Goal: Communication & Community: Connect with others

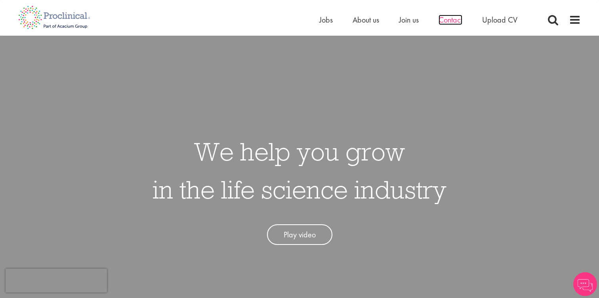
click at [454, 22] on span "Contact" at bounding box center [450, 20] width 24 height 10
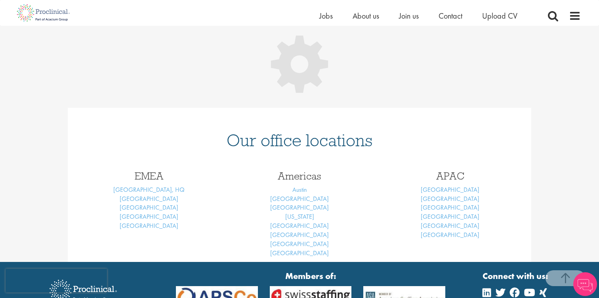
scroll to position [140, 0]
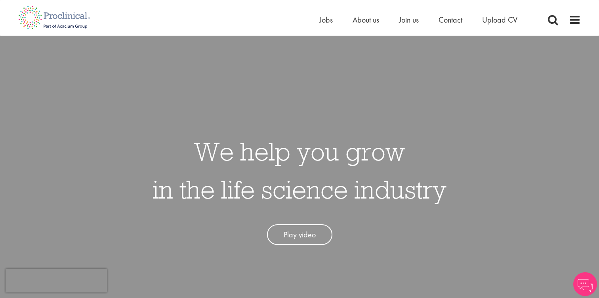
click at [503, 13] on div "Home Jobs About us Join us Contact Upload CV" at bounding box center [296, 15] width 568 height 30
click at [502, 23] on span "Upload CV" at bounding box center [499, 20] width 35 height 10
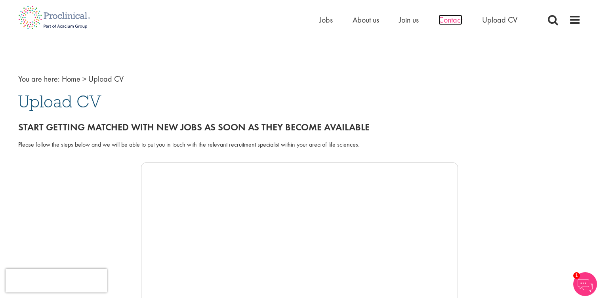
click at [461, 20] on span "Contact" at bounding box center [450, 20] width 24 height 10
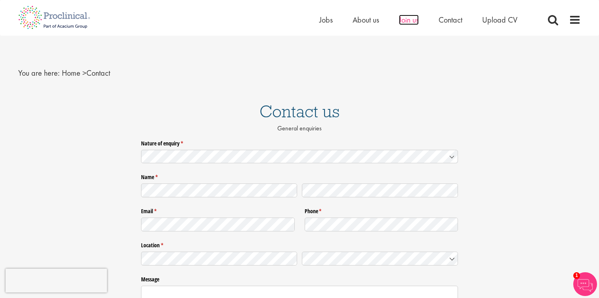
click at [410, 19] on span "Join us" at bounding box center [409, 20] width 20 height 10
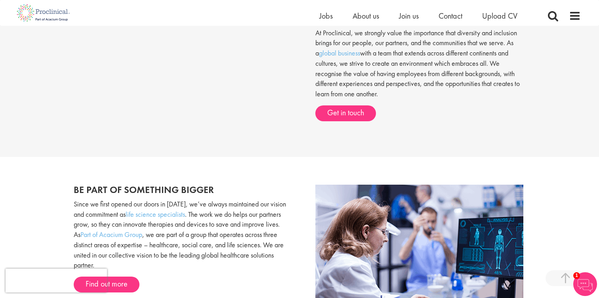
scroll to position [72, 0]
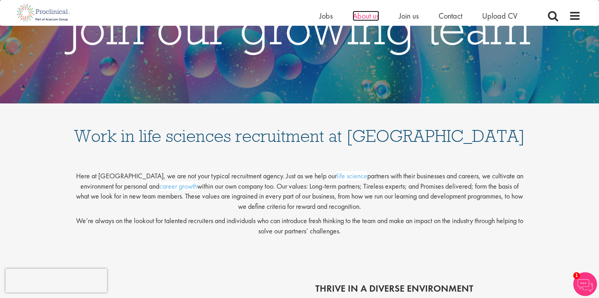
click at [374, 19] on span "About us" at bounding box center [366, 16] width 27 height 10
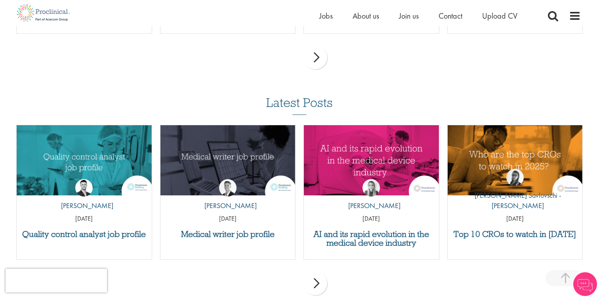
scroll to position [1318, 0]
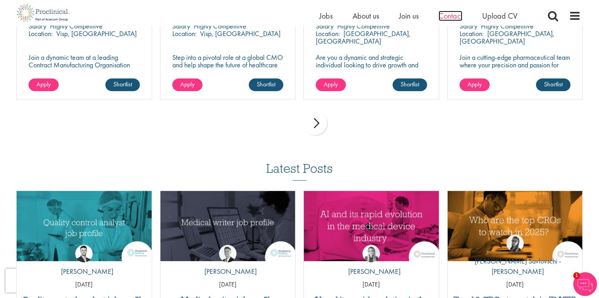
click at [457, 17] on span "Contact" at bounding box center [450, 16] width 24 height 10
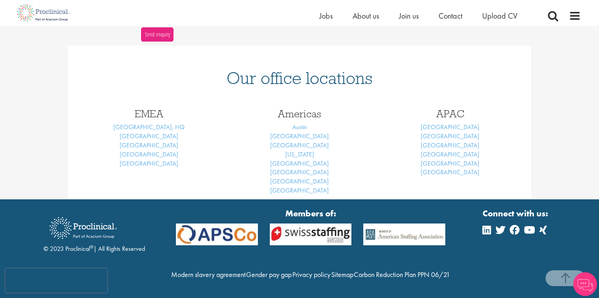
scroll to position [323, 0]
click at [154, 150] on link "[GEOGRAPHIC_DATA]" at bounding box center [149, 154] width 59 height 8
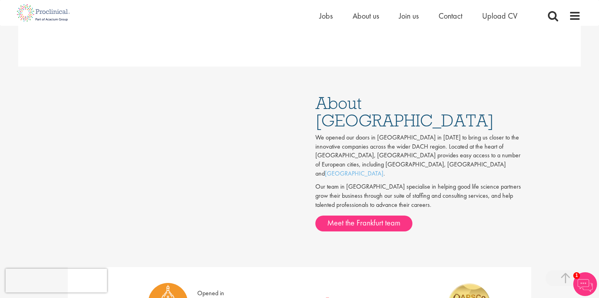
scroll to position [414, 0]
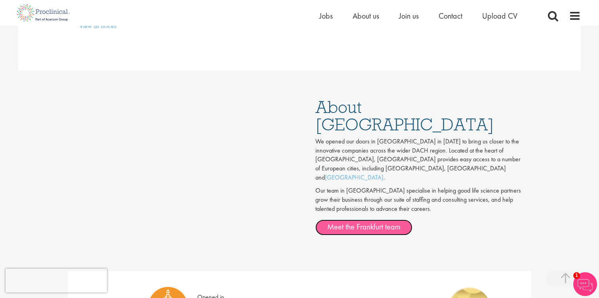
click at [379, 219] on link "Meet the Frankfurt team" at bounding box center [363, 227] width 97 height 16
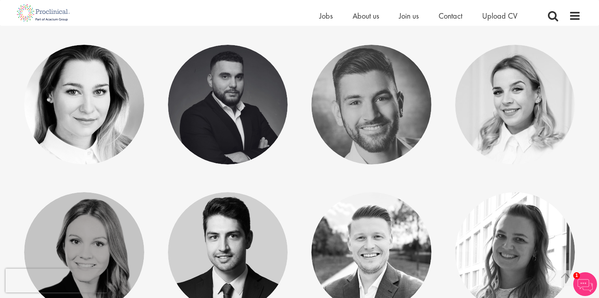
scroll to position [312, 0]
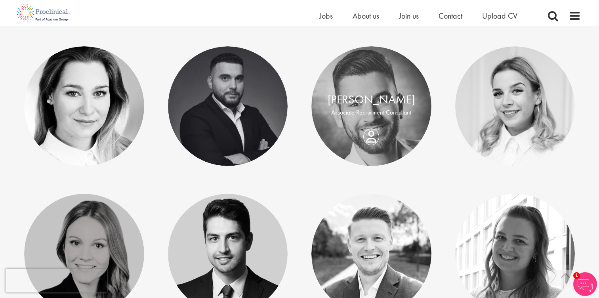
click at [372, 121] on div "Josip Ivkovic Associate Recruitment Consultant" at bounding box center [371, 106] width 120 height 30
click at [370, 97] on link "[PERSON_NAME]" at bounding box center [372, 99] width 88 height 15
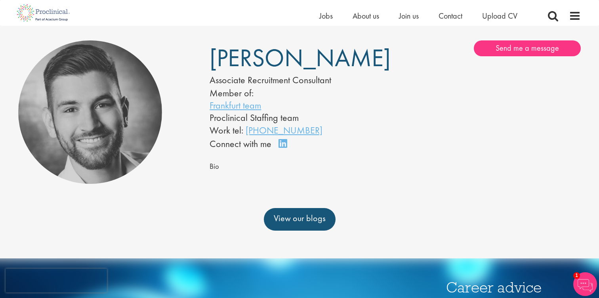
scroll to position [52, 0]
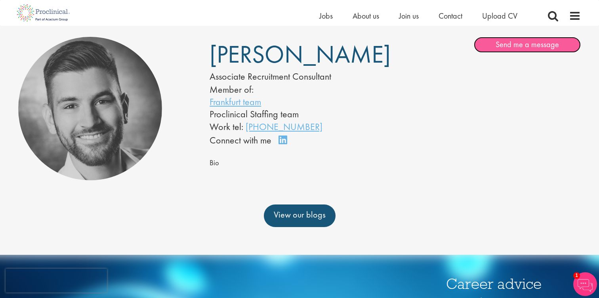
click at [516, 51] on link "Send me a message" at bounding box center [527, 45] width 107 height 16
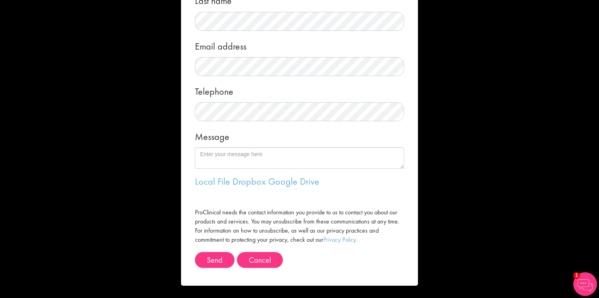
scroll to position [0, 0]
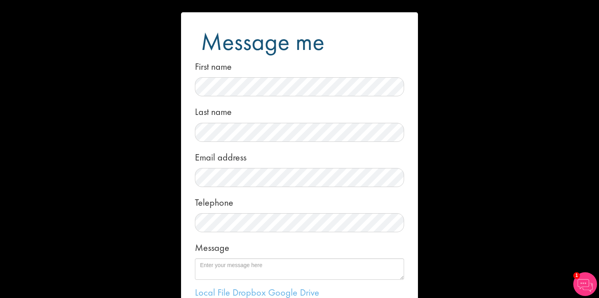
click at [498, 58] on div "Message me First name Last name Email address Telephone Message Local File Drop…" at bounding box center [299, 149] width 599 height 298
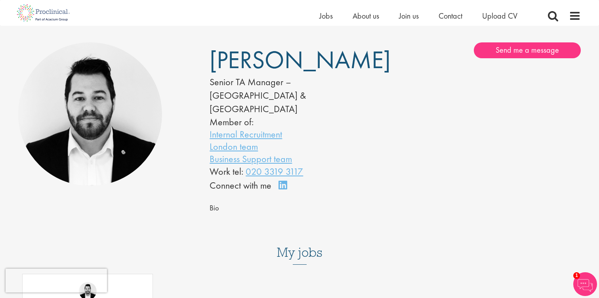
scroll to position [47, 0]
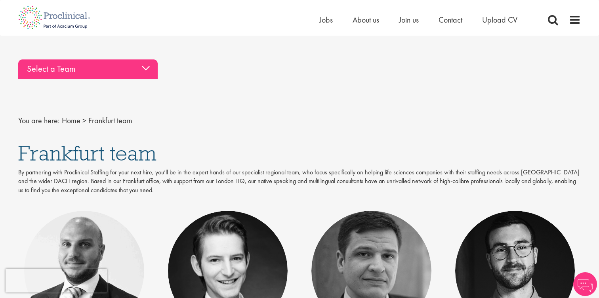
click at [135, 67] on div "Select a Team" at bounding box center [87, 69] width 139 height 20
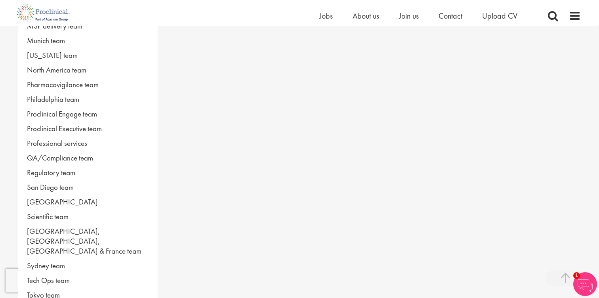
scroll to position [448, 0]
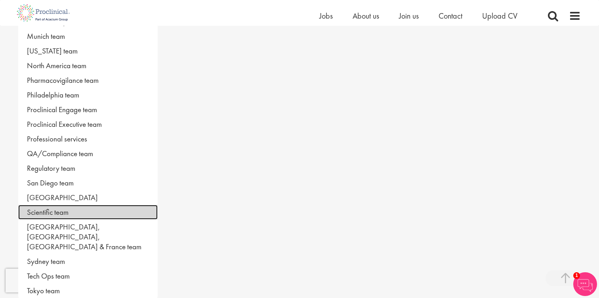
click at [57, 211] on link "Scientific team" at bounding box center [87, 212] width 139 height 15
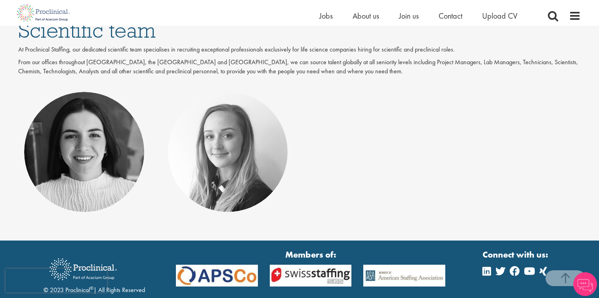
scroll to position [130, 0]
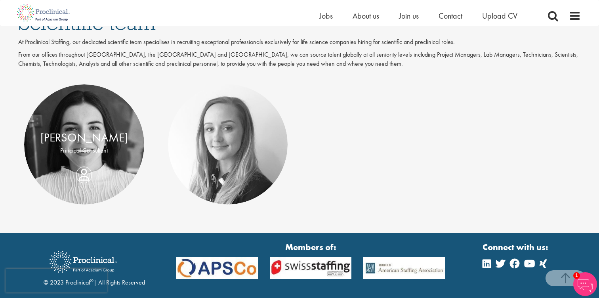
click at [85, 160] on div "Aisling O'Halloran Principal Consultant" at bounding box center [84, 145] width 120 height 30
click at [93, 136] on link "[PERSON_NAME]" at bounding box center [84, 137] width 88 height 15
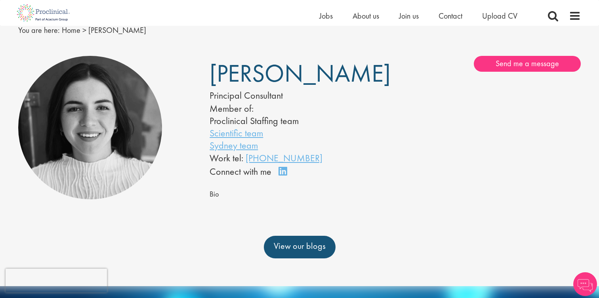
scroll to position [34, 0]
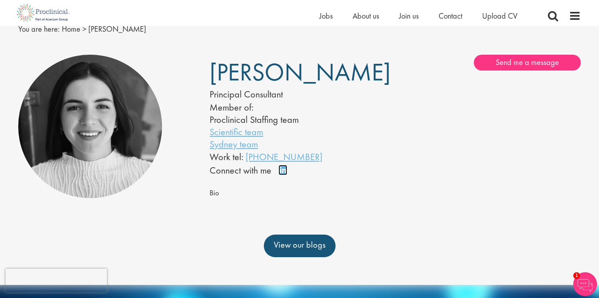
click at [283, 173] on link "Connect on LinkedIn" at bounding box center [285, 173] width 14 height 0
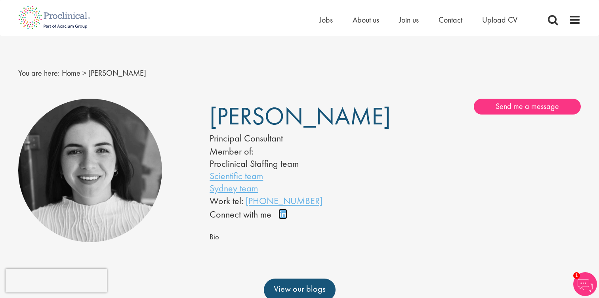
scroll to position [0, 0]
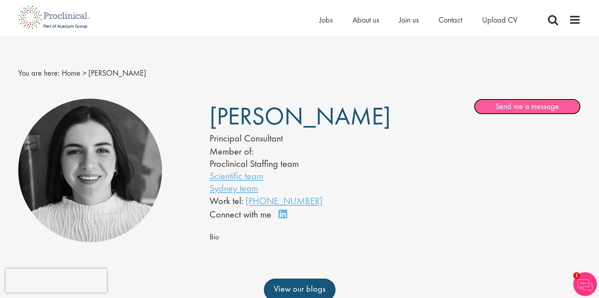
click at [546, 107] on link "Send me a message" at bounding box center [527, 107] width 107 height 16
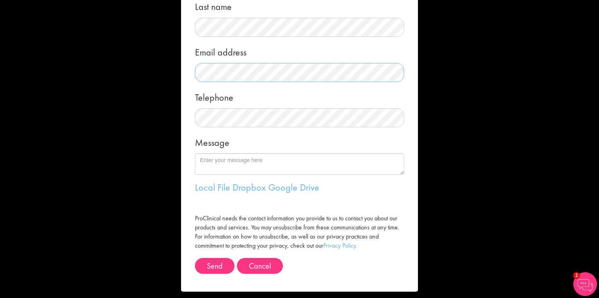
scroll to position [109, 0]
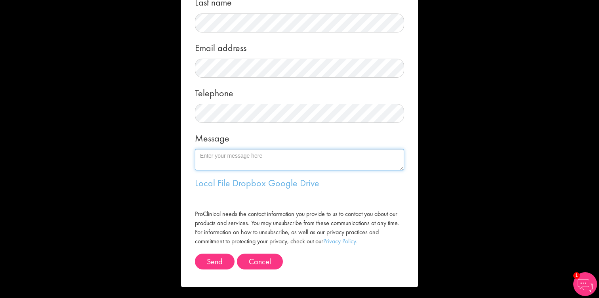
click at [221, 164] on textarea "Message" at bounding box center [299, 159] width 209 height 21
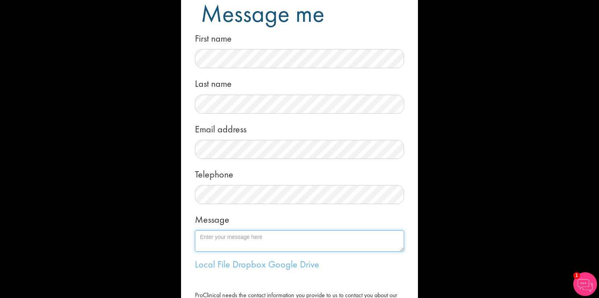
scroll to position [29, 0]
type textarea "D"
type textarea "H"
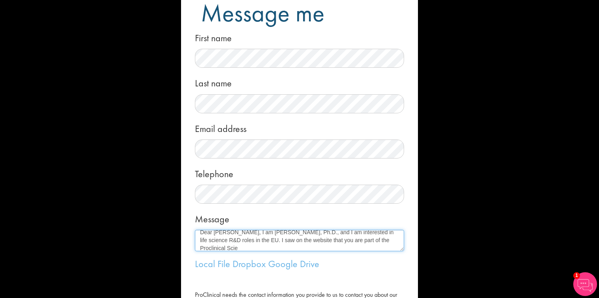
scroll to position [4, 0]
click at [250, 249] on textarea "Dear Aisling, I am Chyrene Moncada, Ph.D., and I am interested in life science …" at bounding box center [299, 240] width 209 height 21
click at [323, 248] on textarea "Dear Aisling, I am Chyrene Moncada, Ph.D., and I am interested in life science …" at bounding box center [299, 240] width 209 height 21
type textarea "Dear Aisling, I am Chyrene Moncada, Ph.D., and I am interested in life science …"
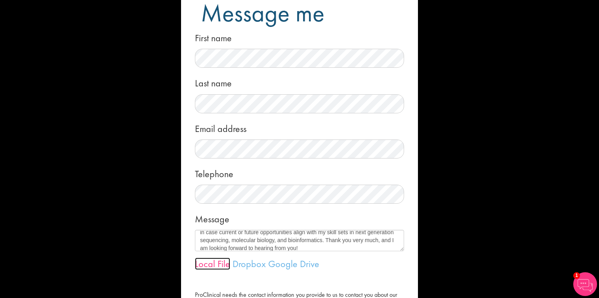
click at [216, 263] on link "Local File" at bounding box center [212, 263] width 35 height 12
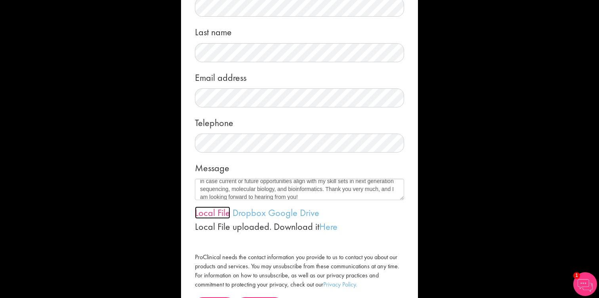
scroll to position [124, 0]
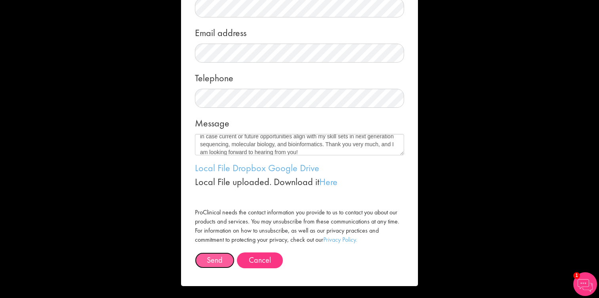
click at [210, 263] on button "Send" at bounding box center [215, 260] width 40 height 16
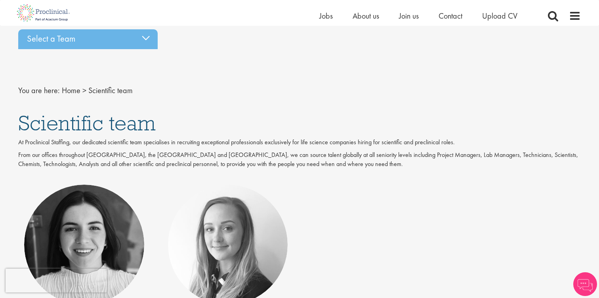
scroll to position [34, 0]
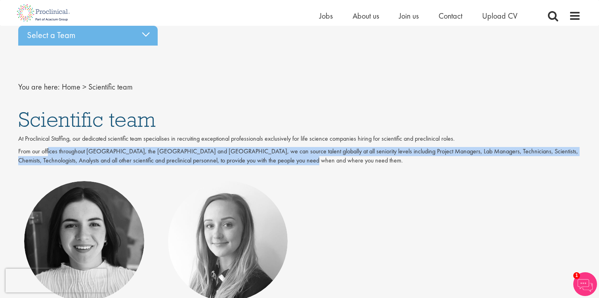
drag, startPoint x: 47, startPoint y: 151, endPoint x: 290, endPoint y: 163, distance: 243.5
click at [290, 163] on p "From our offices throughout [GEOGRAPHIC_DATA], the [GEOGRAPHIC_DATA] and [GEOGR…" at bounding box center [299, 156] width 562 height 18
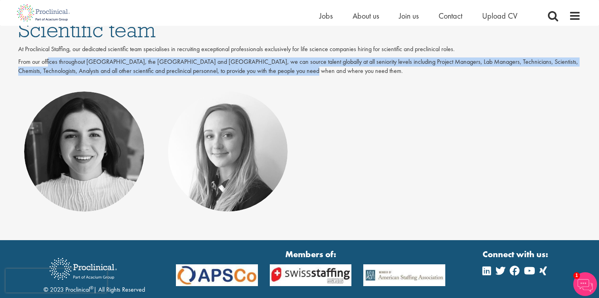
scroll to position [115, 0]
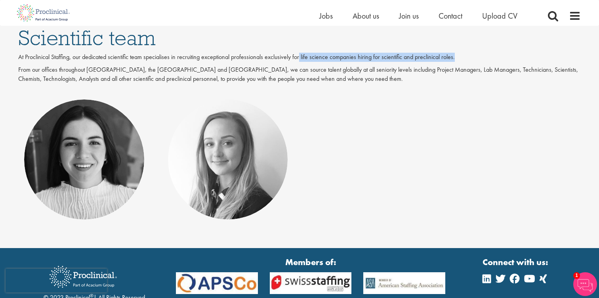
drag, startPoint x: 301, startPoint y: 56, endPoint x: 465, endPoint y: 57, distance: 163.6
click at [465, 57] on p "At Proclinical Staffing, our dedicated scientific team specialises in recruitin…" at bounding box center [299, 57] width 562 height 9
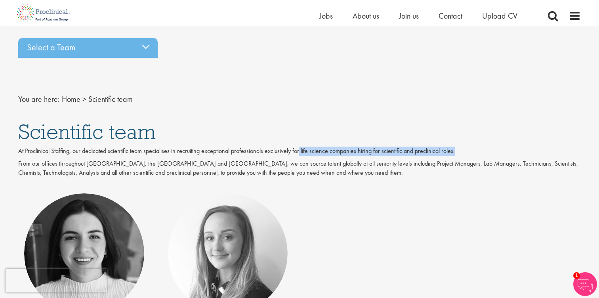
scroll to position [24, 0]
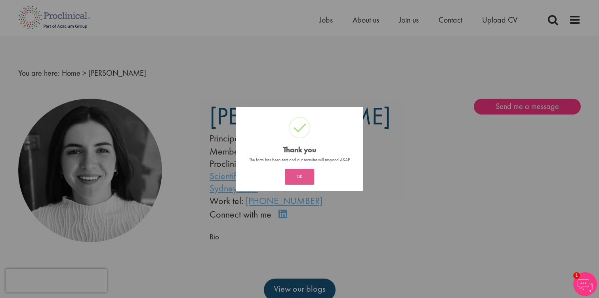
click at [299, 179] on button "OK" at bounding box center [299, 177] width 29 height 16
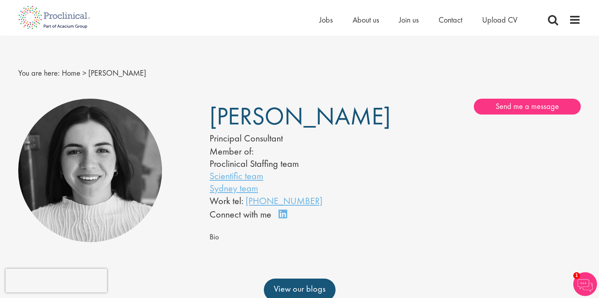
click at [447, 25] on li "Contact" at bounding box center [450, 20] width 24 height 12
click at [456, 18] on span "Contact" at bounding box center [450, 20] width 24 height 10
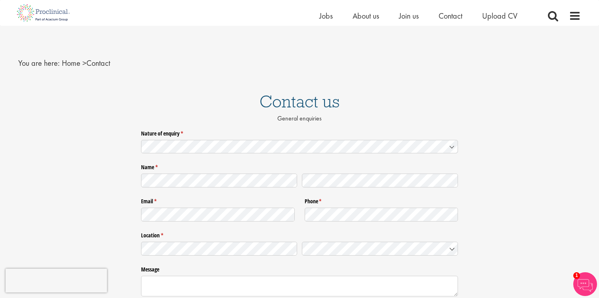
scroll to position [17, 0]
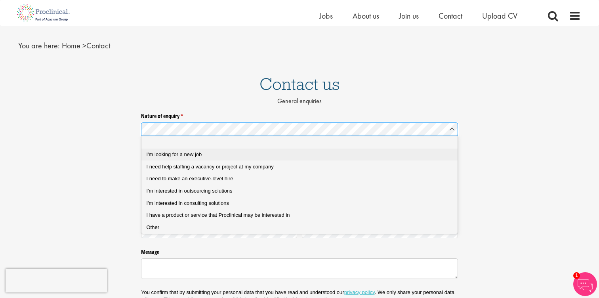
click at [158, 152] on span "I'm looking for a new job" at bounding box center [174, 154] width 55 height 6
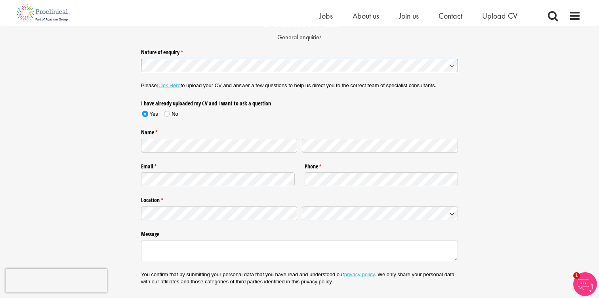
scroll to position [0, 0]
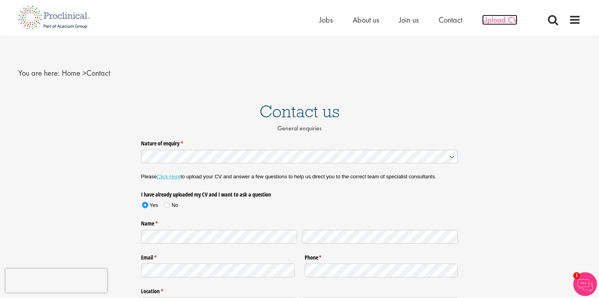
click at [514, 22] on span "Upload CV" at bounding box center [499, 20] width 35 height 10
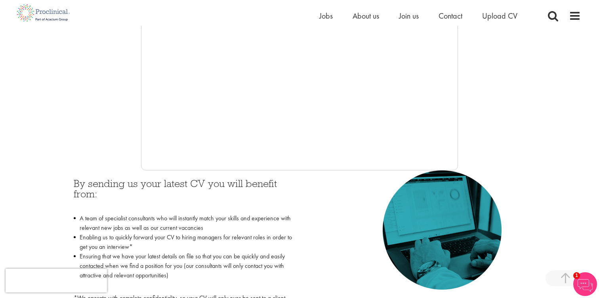
scroll to position [230, 0]
